Goal: Find specific page/section

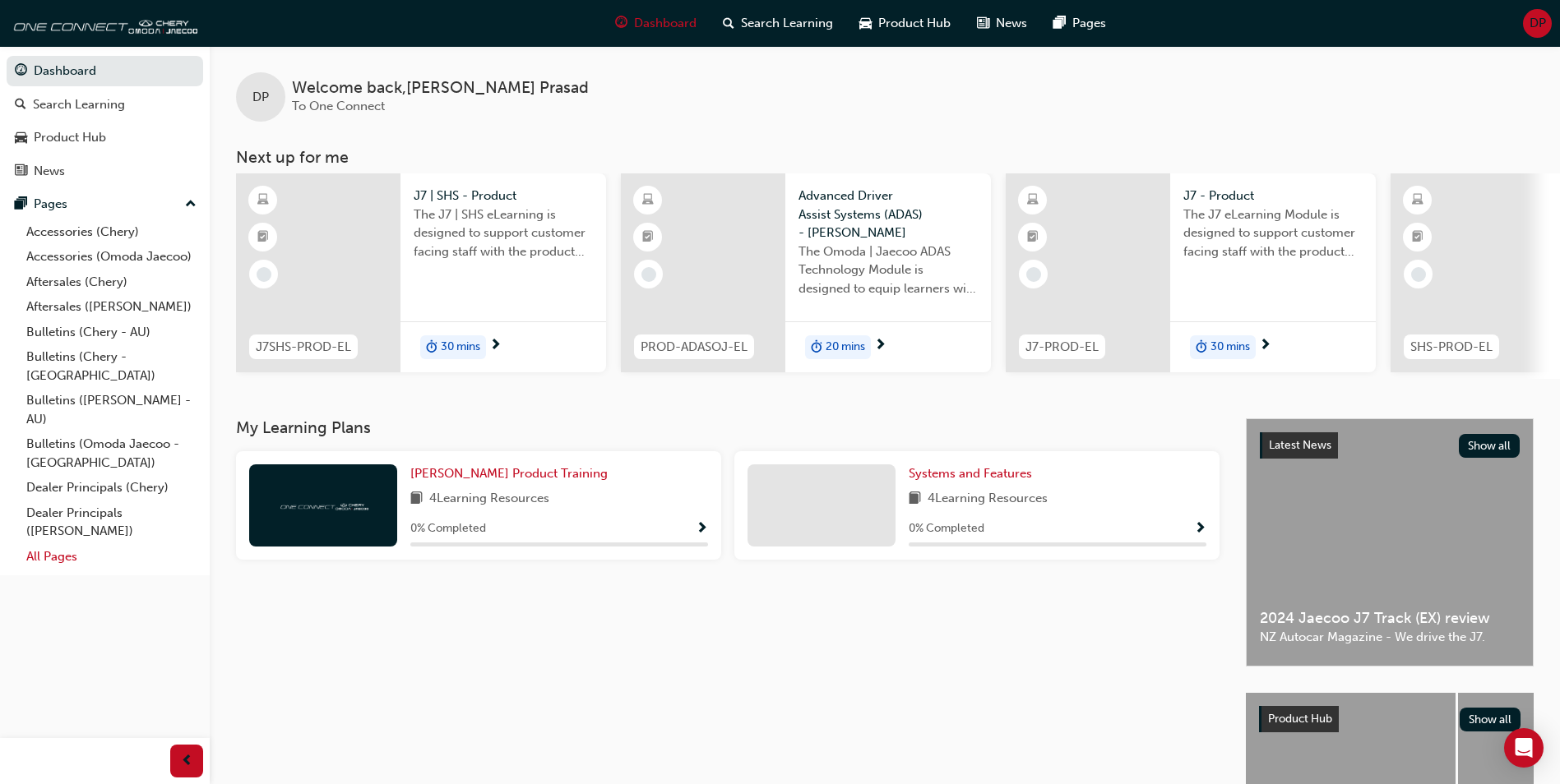
click at [75, 544] on link "All Pages" at bounding box center [112, 557] width 184 height 26
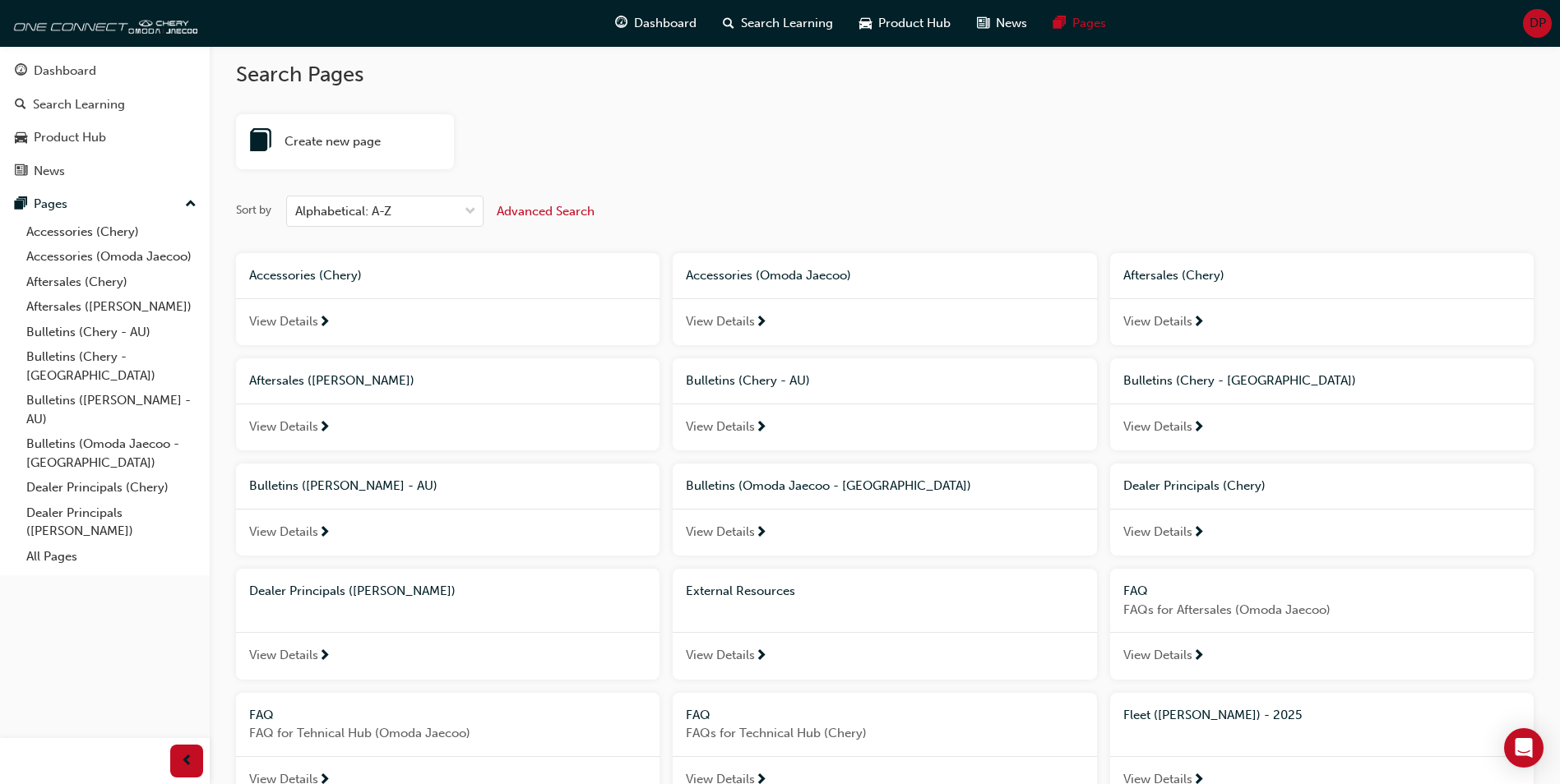
scroll to position [493, 0]
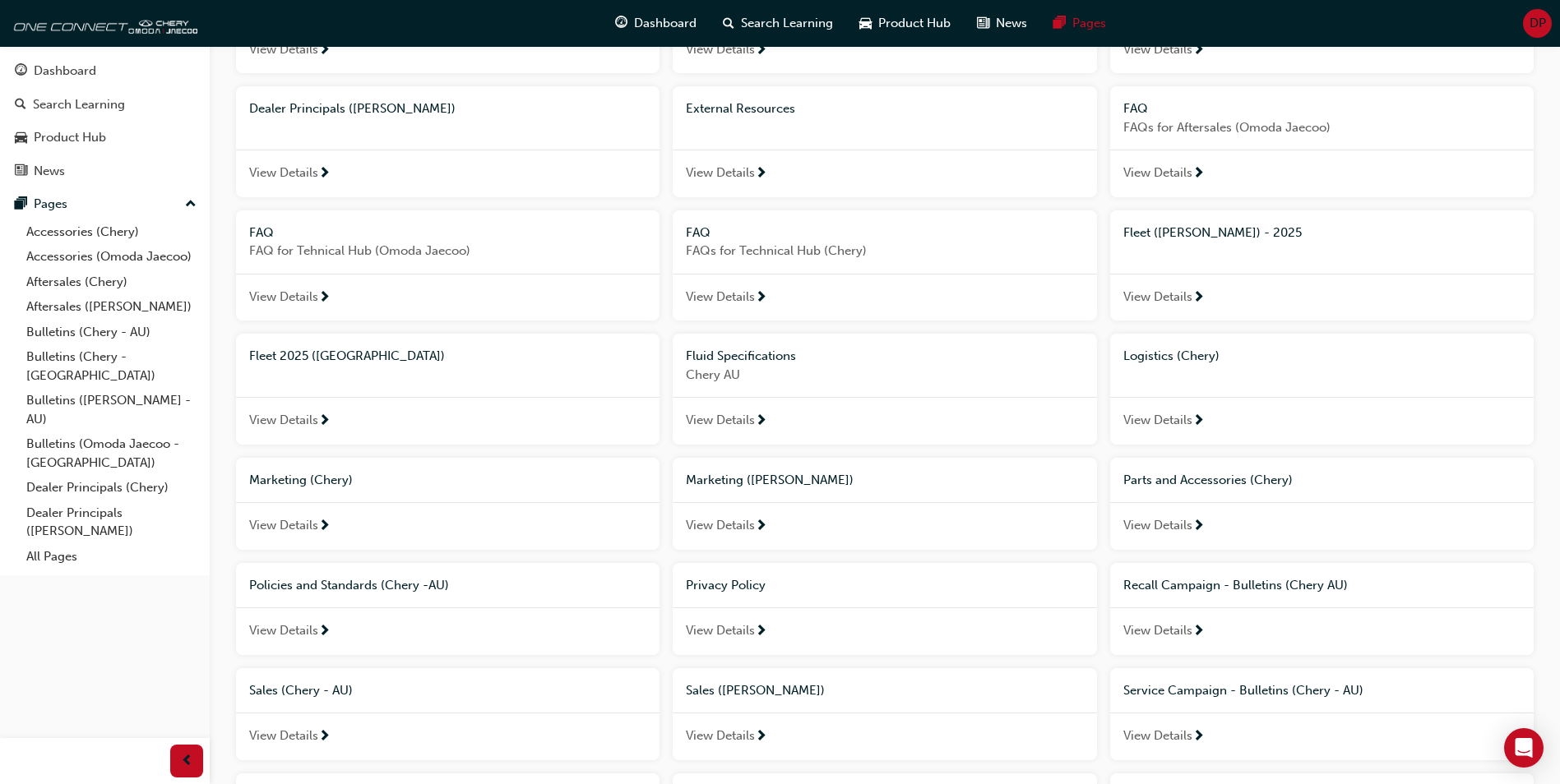
click at [781, 481] on span "Marketing ([PERSON_NAME])" at bounding box center [769, 480] width 168 height 15
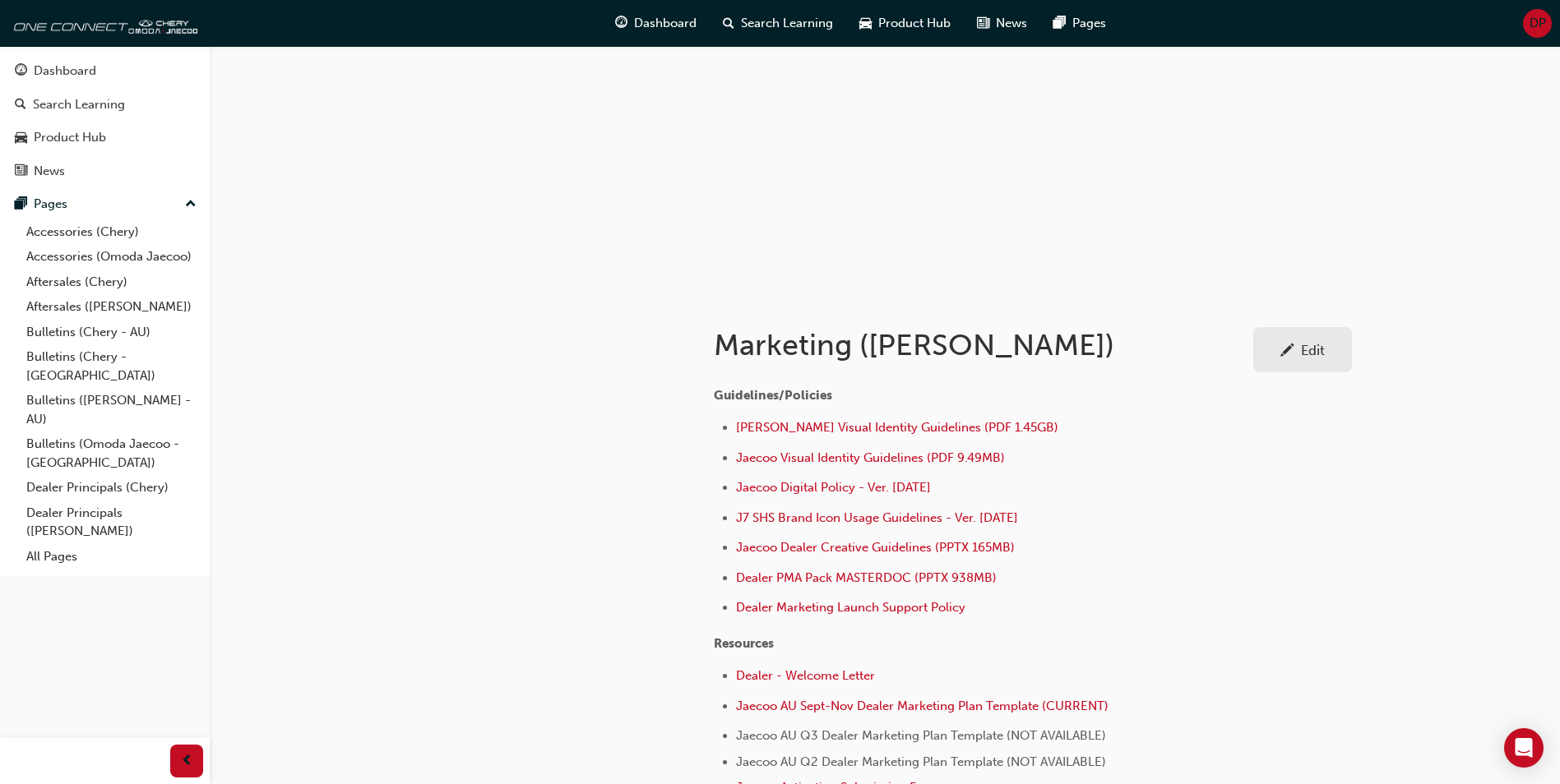
scroll to position [82, 0]
